Goal: Navigation & Orientation: Find specific page/section

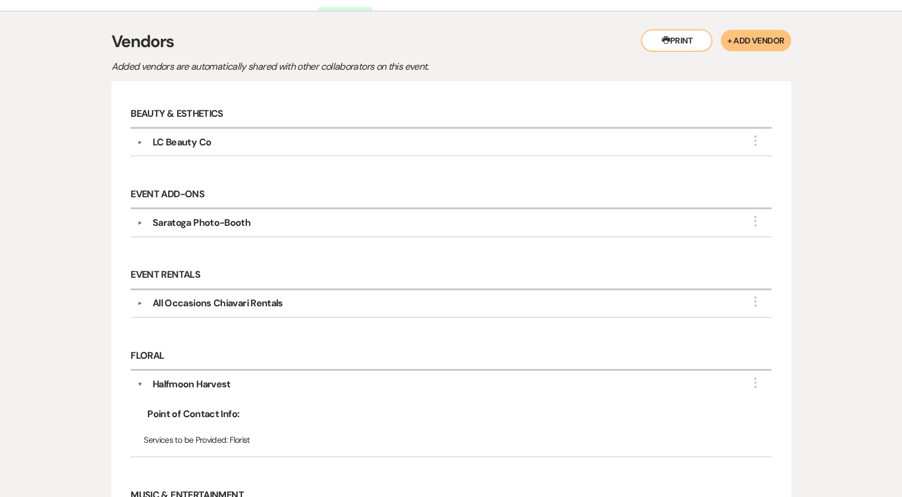
click at [195, 142] on div "LC Beauty Co" at bounding box center [182, 142] width 58 height 14
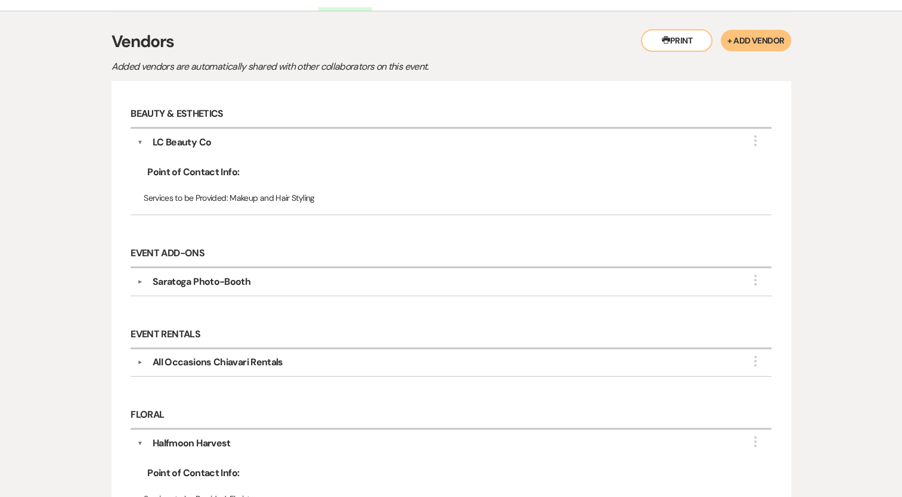
click at [205, 175] on span "Point of Contact Info:" at bounding box center [191, 172] width 95 height 14
click at [195, 145] on div "LC Beauty Co" at bounding box center [182, 142] width 58 height 14
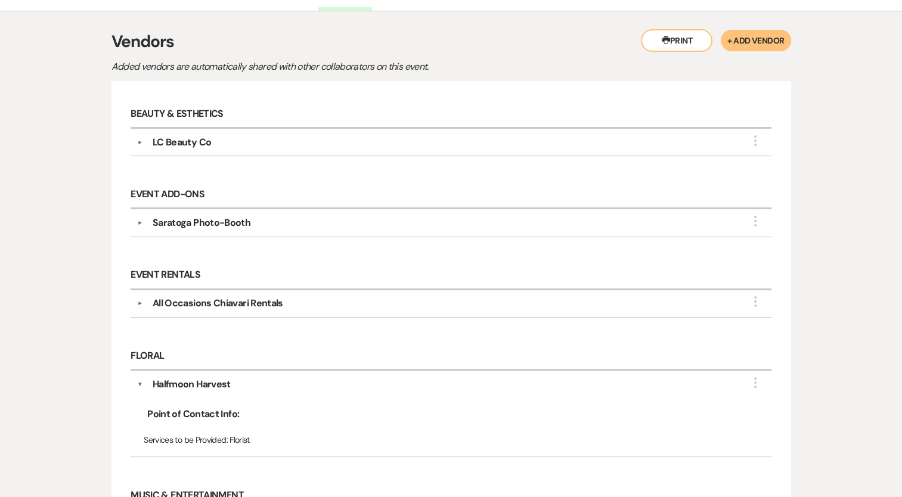
click at [195, 144] on div "LC Beauty Co" at bounding box center [182, 142] width 58 height 14
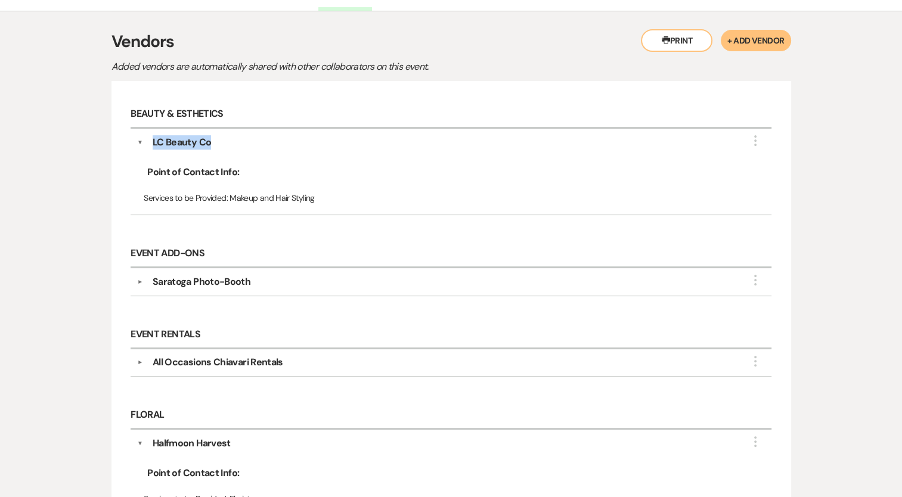
drag, startPoint x: 241, startPoint y: 144, endPoint x: 148, endPoint y: 144, distance: 93.6
click at [148, 144] on div "LC Beauty Co" at bounding box center [454, 142] width 622 height 14
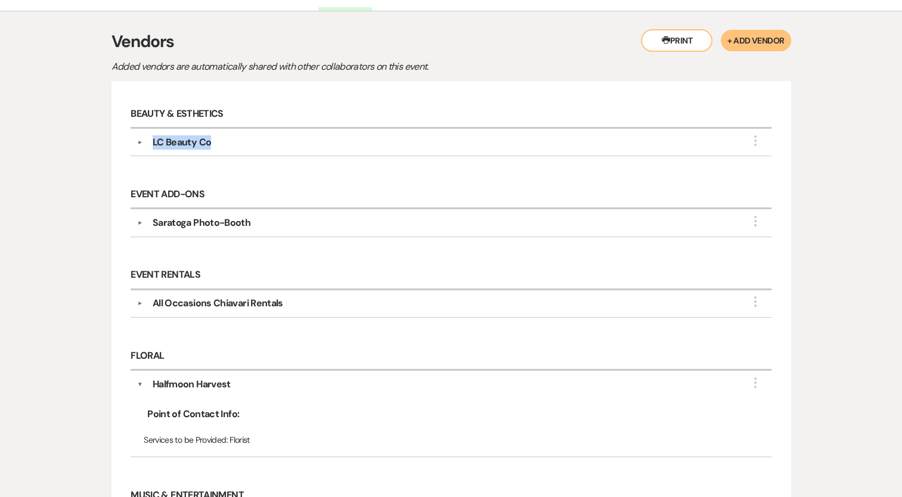
copy div "LC Beauty Co"
click at [143, 113] on h6 "Beauty & Esthetics" at bounding box center [451, 115] width 640 height 28
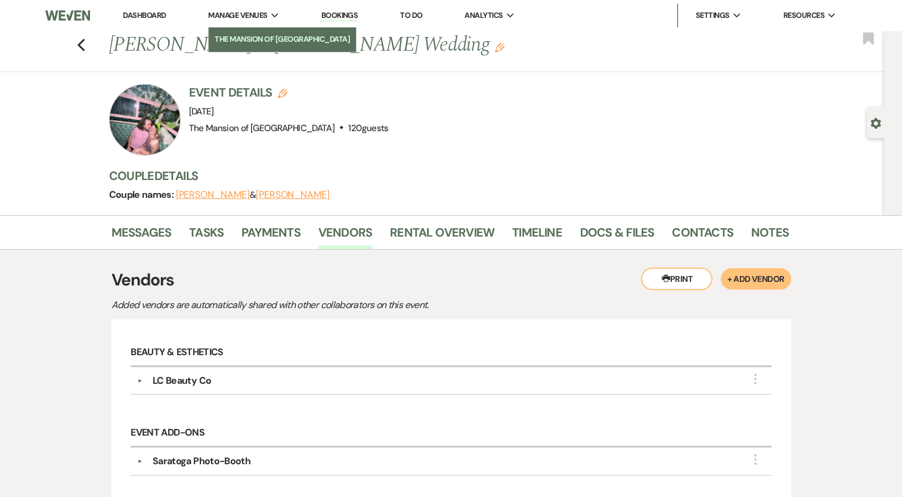
click at [248, 39] on li "The Mansion of [GEOGRAPHIC_DATA]" at bounding box center [282, 39] width 135 height 12
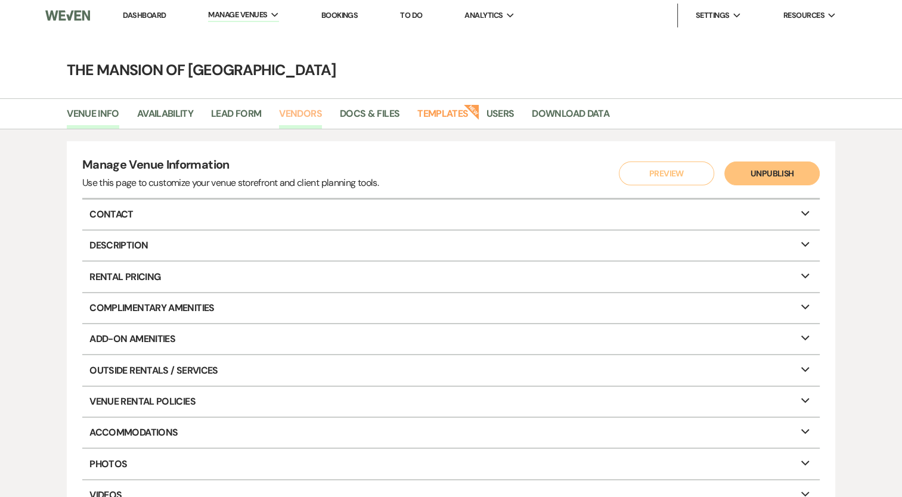
click at [291, 113] on link "Vendors" at bounding box center [300, 117] width 43 height 23
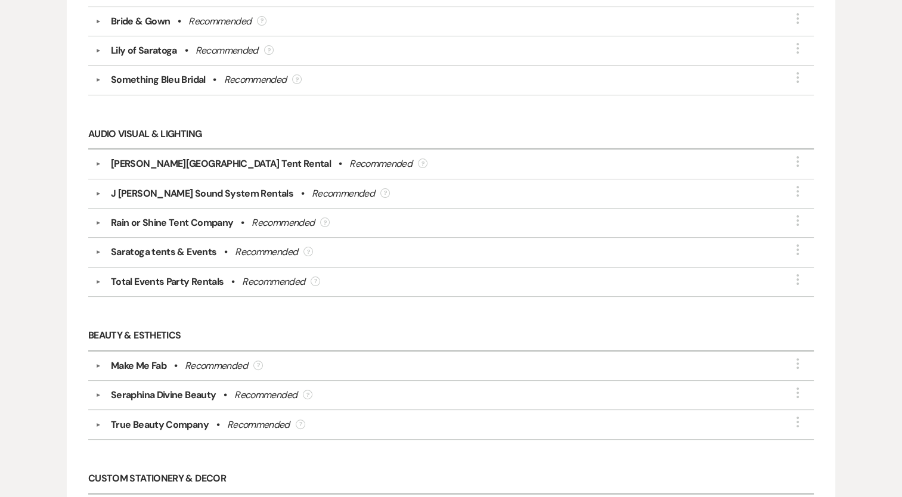
scroll to position [358, 0]
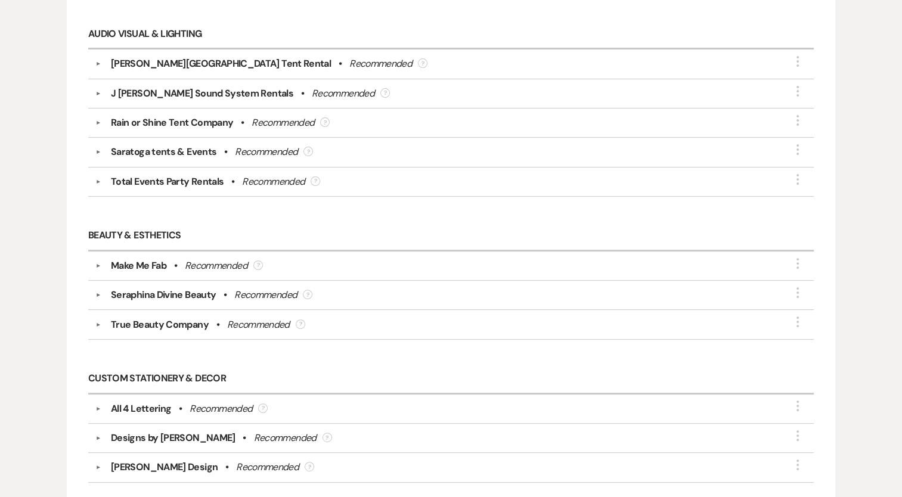
click at [188, 322] on div "True Beauty Company" at bounding box center [160, 325] width 98 height 14
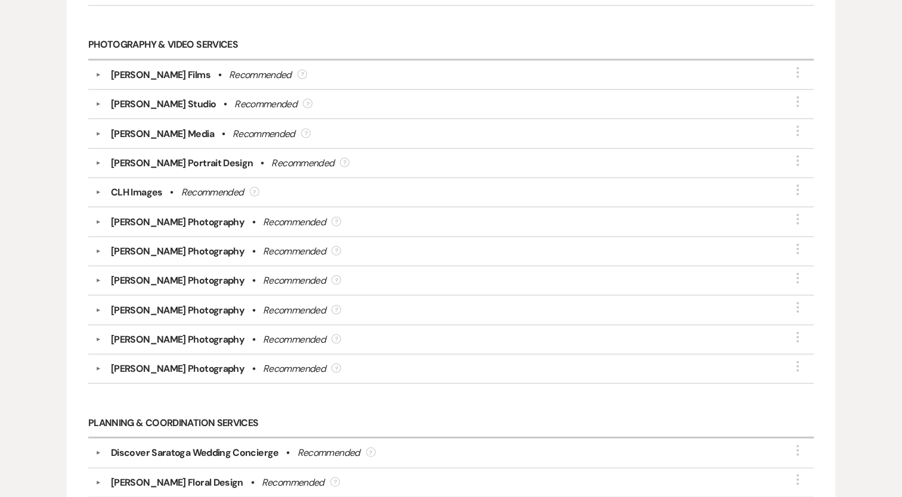
scroll to position [2613, 0]
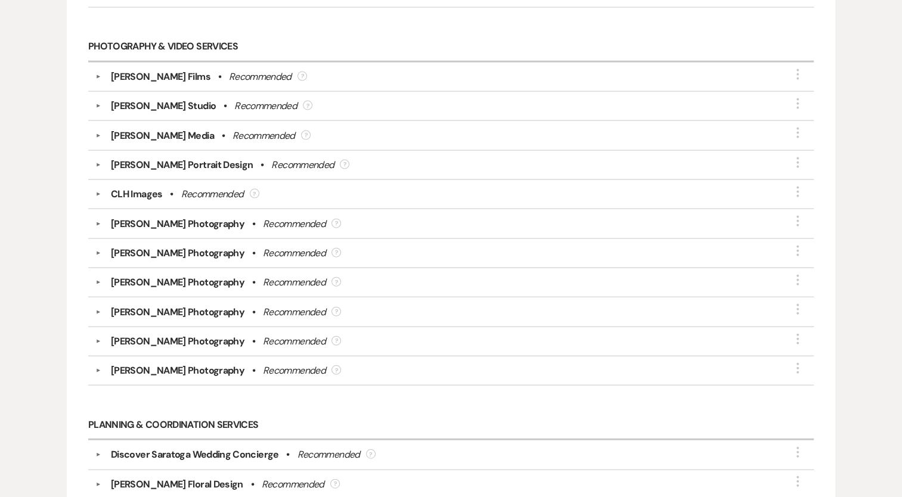
click at [141, 129] on div "[PERSON_NAME] Media" at bounding box center [162, 136] width 103 height 14
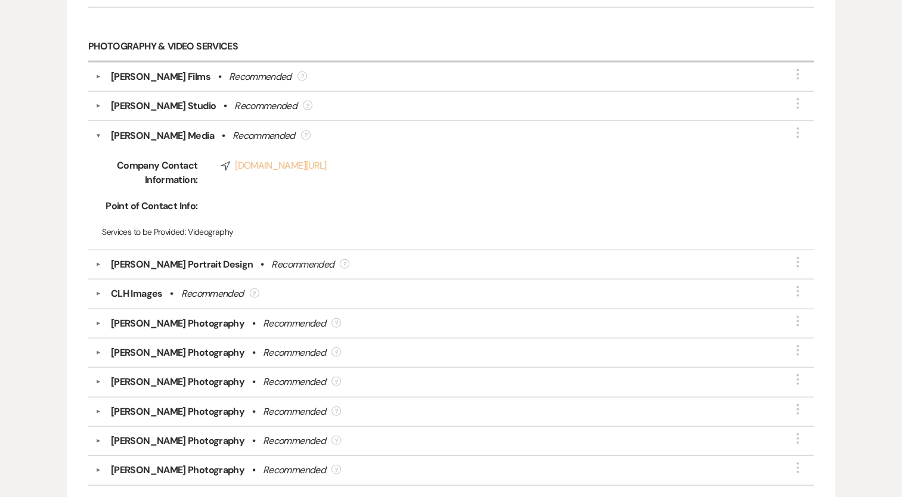
click at [251, 159] on link "Compass [DOMAIN_NAME][URL]" at bounding box center [496, 166] width 551 height 14
click at [179, 70] on div "[PERSON_NAME] Films" at bounding box center [161, 77] width 100 height 14
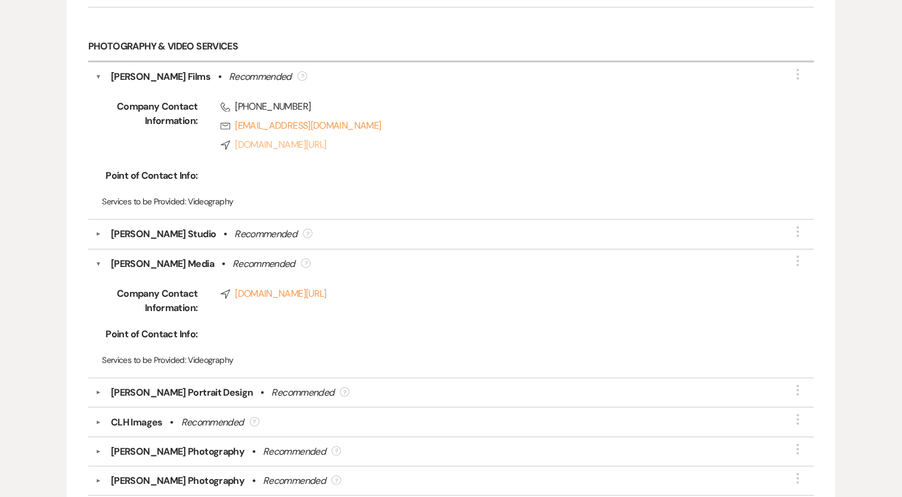
click at [269, 138] on link "Compass [DOMAIN_NAME][URL]" at bounding box center [496, 145] width 551 height 14
click at [195, 227] on div "[PERSON_NAME] Studio" at bounding box center [163, 234] width 105 height 14
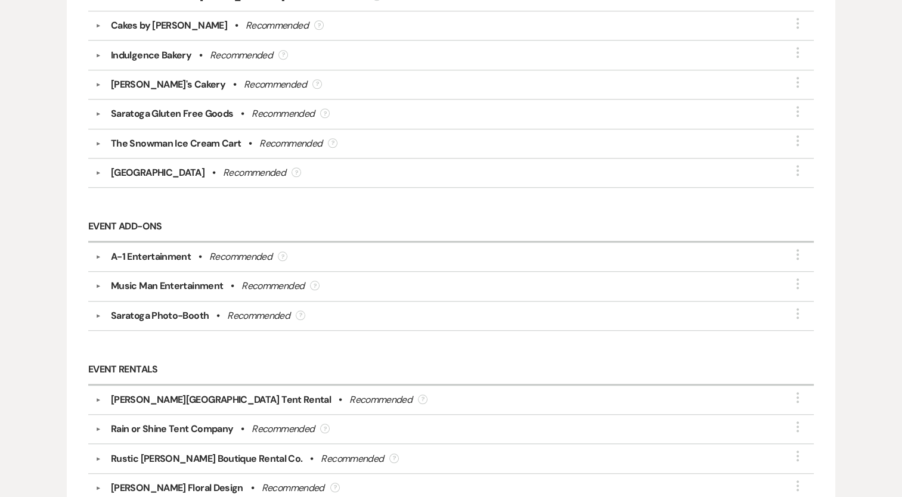
scroll to position [1073, 0]
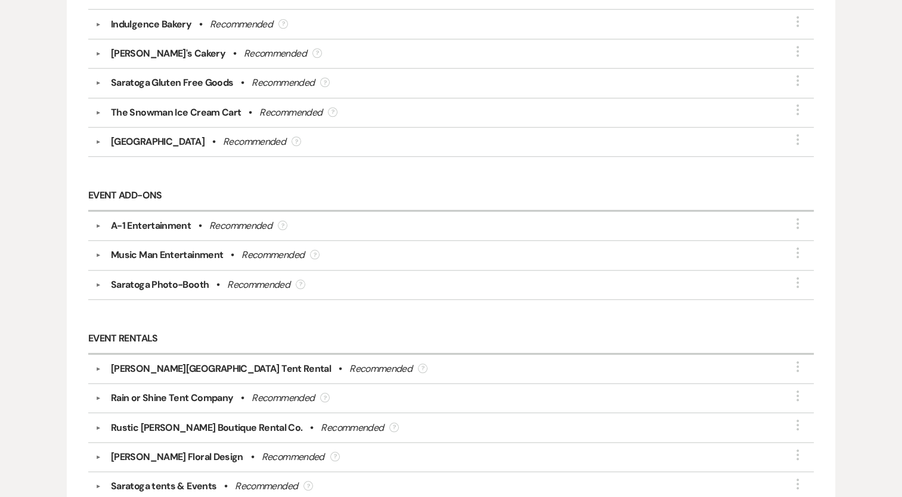
click at [197, 281] on div "Saratoga Photo-Booth" at bounding box center [160, 285] width 98 height 14
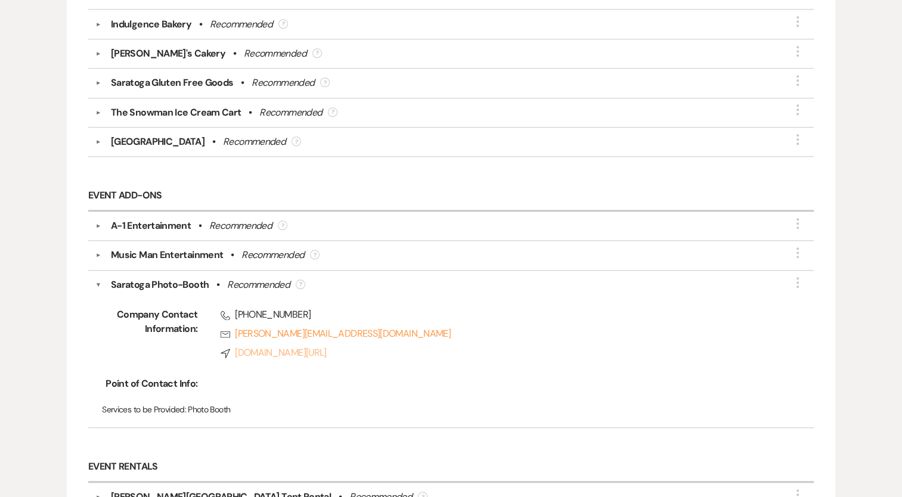
click at [285, 349] on link "Compass [DOMAIN_NAME][URL]" at bounding box center [496, 353] width 551 height 14
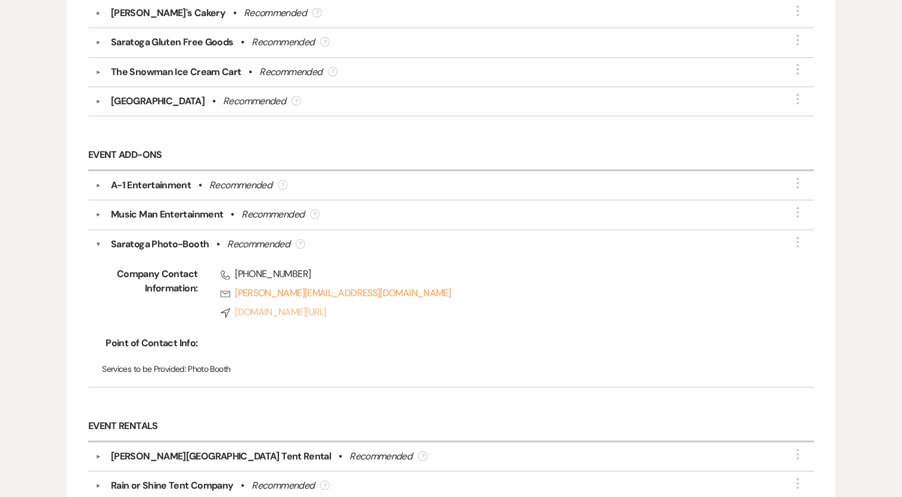
scroll to position [1132, 0]
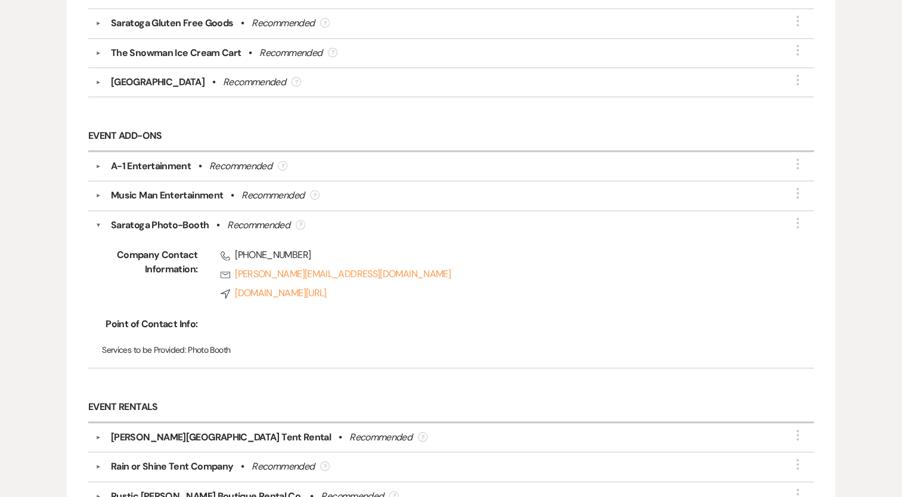
click at [212, 188] on div "Music Man Entertainment" at bounding box center [167, 195] width 112 height 14
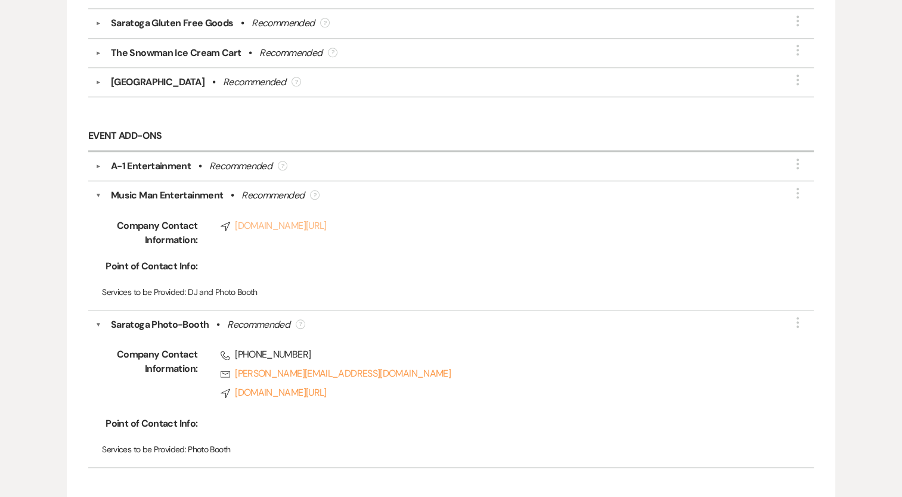
click at [334, 219] on link "Compass [DOMAIN_NAME][URL]" at bounding box center [496, 226] width 551 height 14
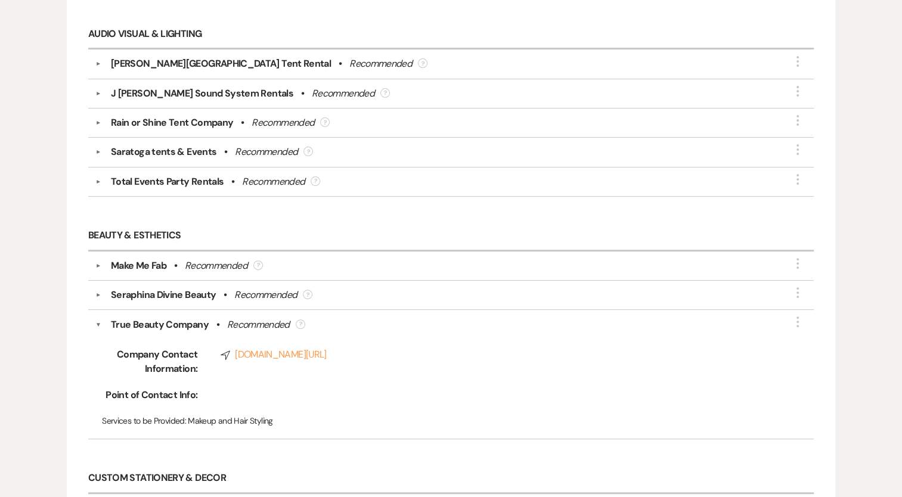
scroll to position [358, 0]
click at [188, 61] on div "[PERSON_NAME][GEOGRAPHIC_DATA] Tent Rental" at bounding box center [221, 64] width 220 height 14
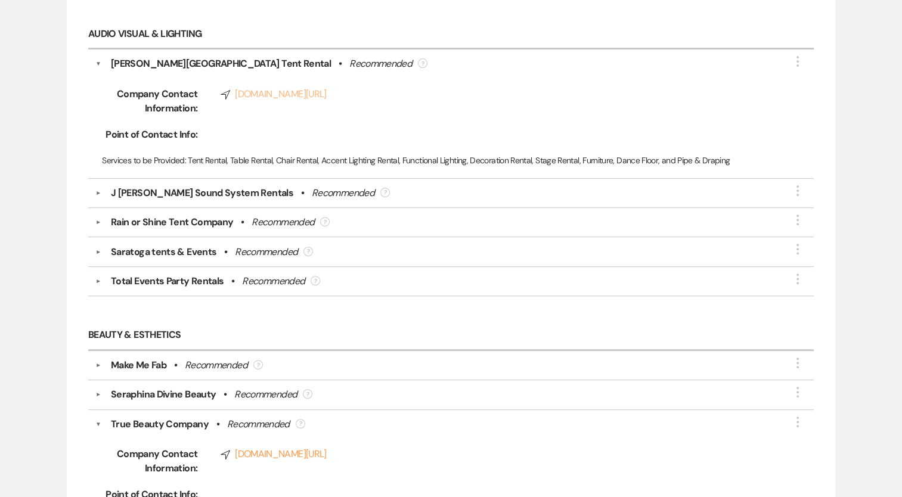
click at [310, 90] on link "Compass [DOMAIN_NAME][URL]" at bounding box center [496, 94] width 551 height 14
click at [192, 252] on div "Saratoga tents & Events" at bounding box center [163, 252] width 105 height 14
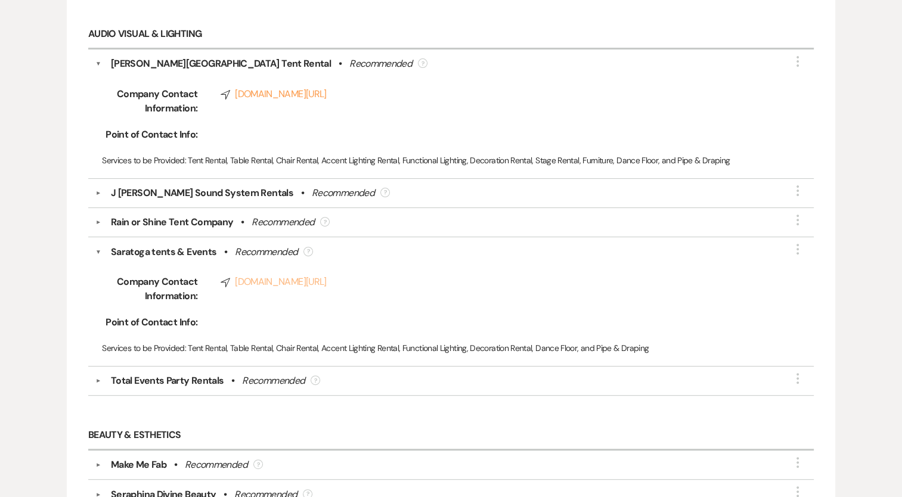
click at [244, 276] on link "Compass [DOMAIN_NAME][URL]" at bounding box center [496, 282] width 551 height 14
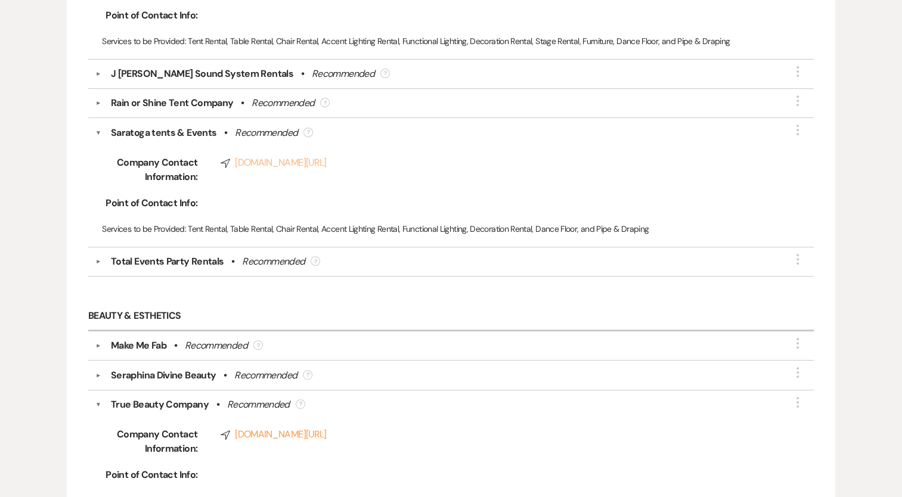
scroll to position [477, 0]
